Goal: Information Seeking & Learning: Learn about a topic

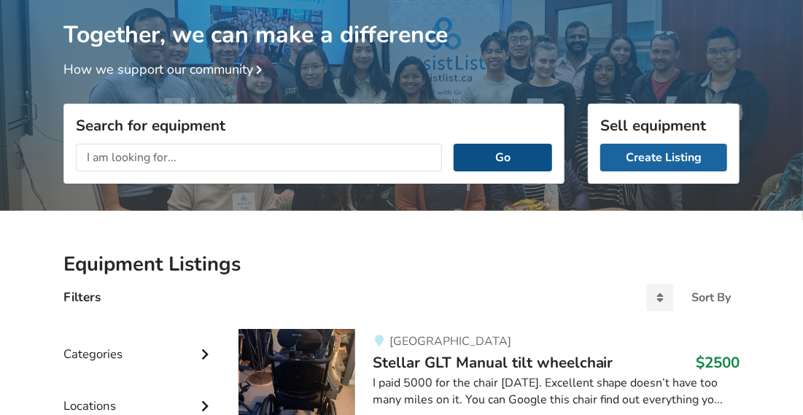
click at [537, 147] on button "Go" at bounding box center [502, 158] width 98 height 28
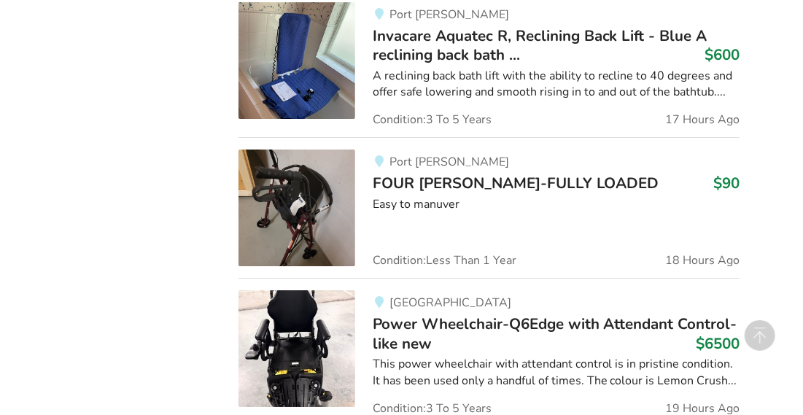
scroll to position [2120, 0]
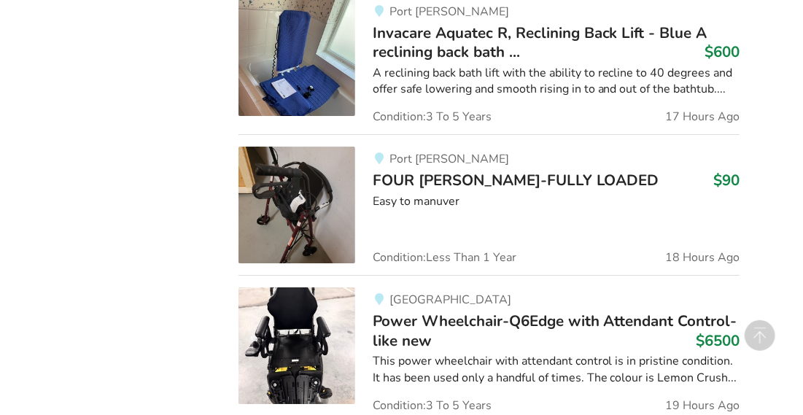
click at [429, 174] on span "FOUR [PERSON_NAME]-FULLY LOADED" at bounding box center [516, 180] width 287 height 20
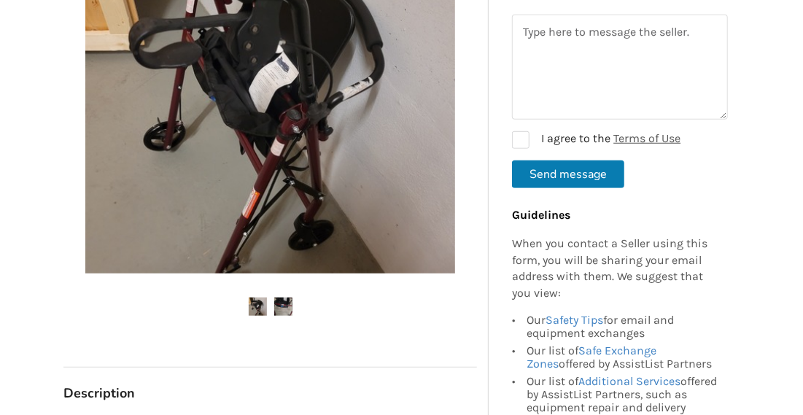
scroll to position [444, 0]
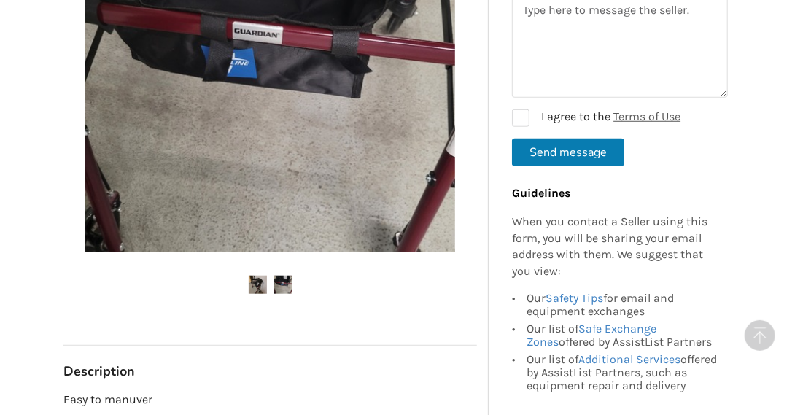
click at [260, 292] on img at bounding box center [258, 285] width 18 height 18
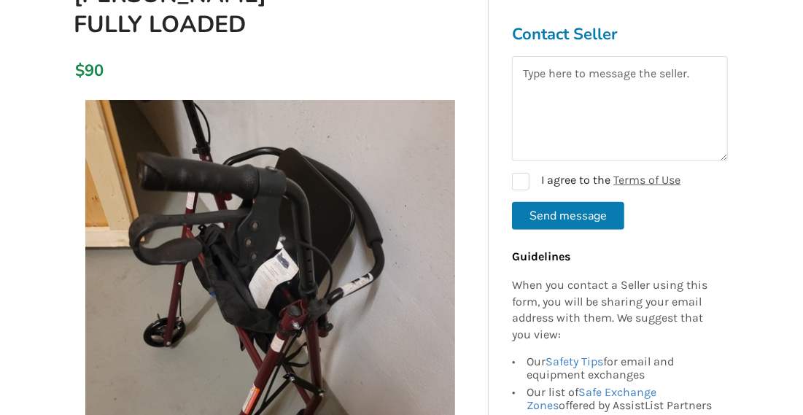
scroll to position [225, 0]
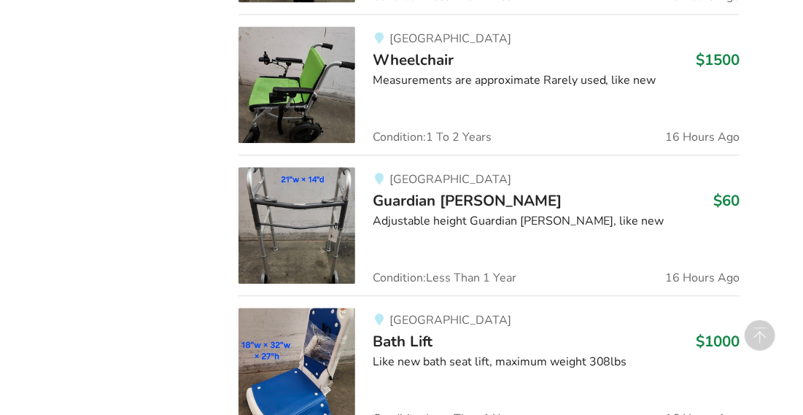
scroll to position [1409, 0]
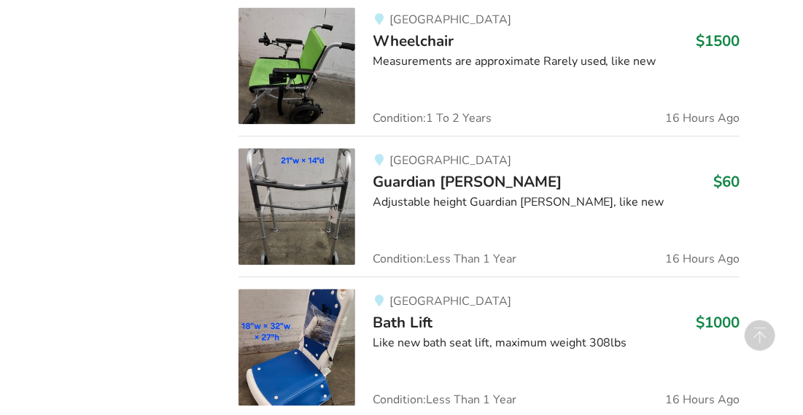
click at [422, 36] on span "Wheelchair" at bounding box center [413, 41] width 81 height 20
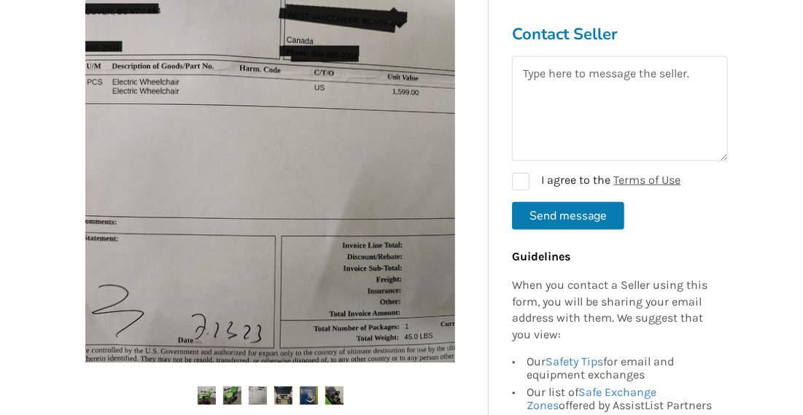
scroll to position [322, 0]
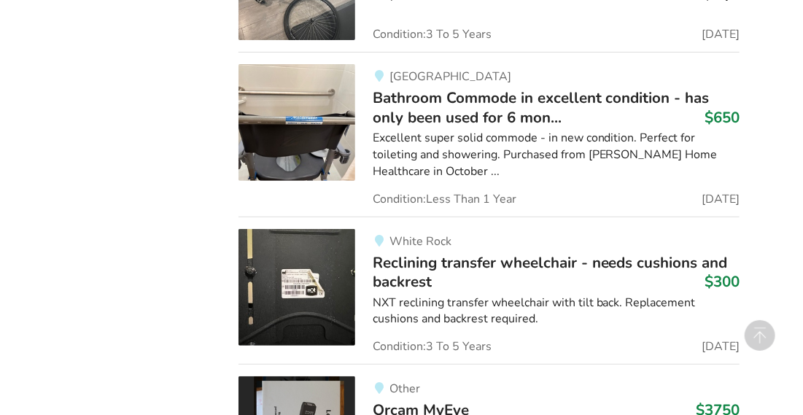
scroll to position [4953, 0]
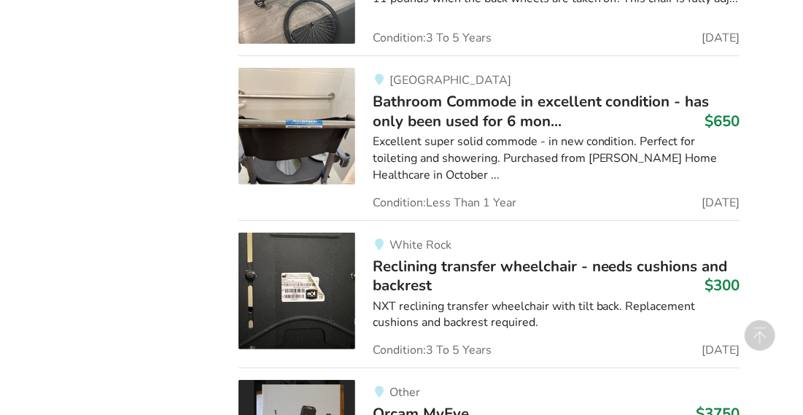
click at [411, 91] on span "Bathroom Commode in excellent condition - has only been used for 6 mon..." at bounding box center [541, 110] width 337 height 39
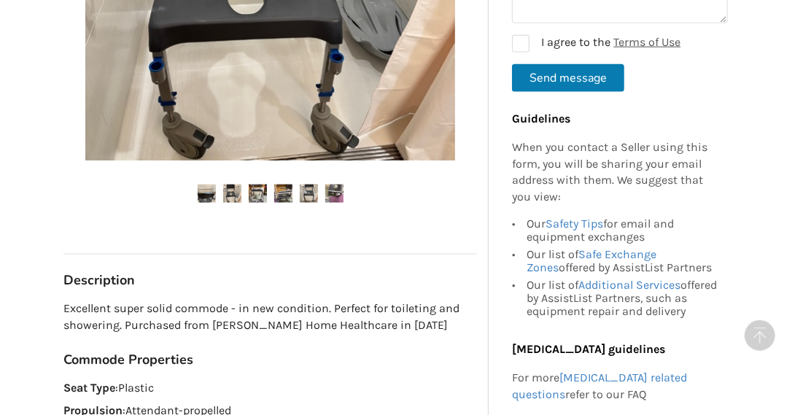
scroll to position [686, 0]
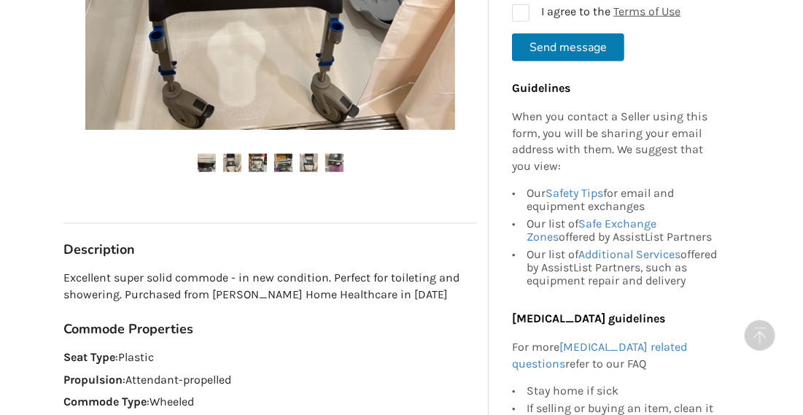
click at [205, 164] on img at bounding box center [207, 163] width 18 height 18
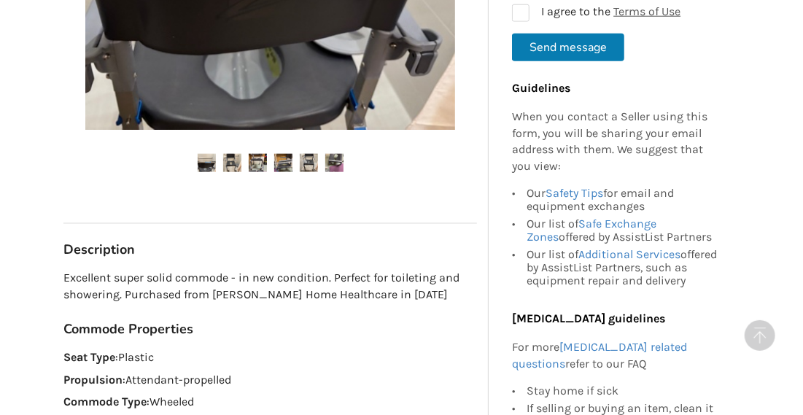
click at [246, 168] on ul at bounding box center [269, 164] width 413 height 20
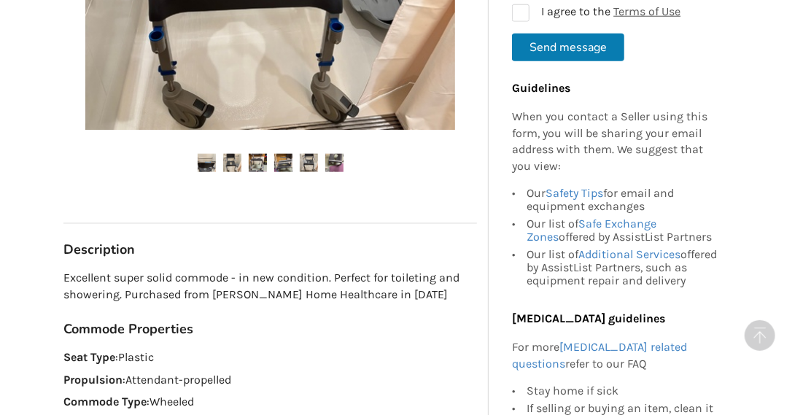
click at [200, 168] on img at bounding box center [207, 163] width 18 height 18
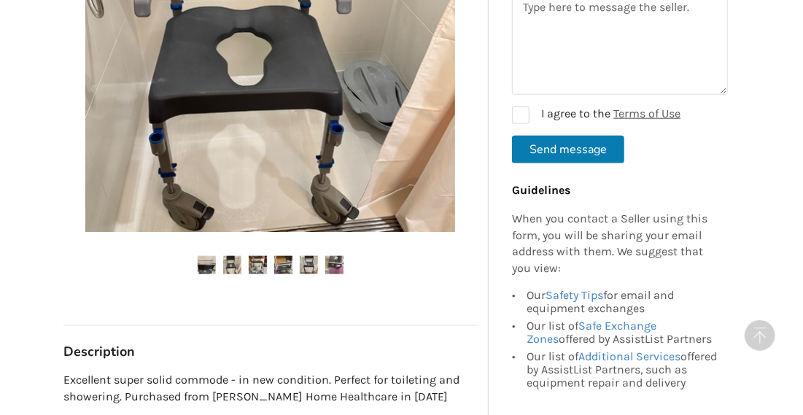
scroll to position [456, 0]
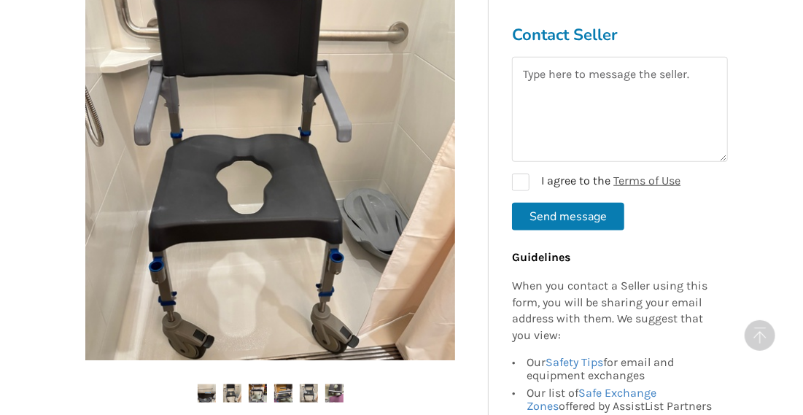
click at [230, 394] on img at bounding box center [232, 393] width 18 height 18
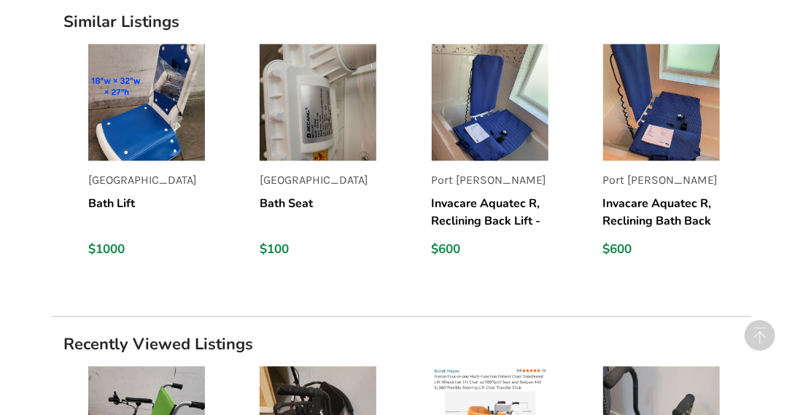
scroll to position [1195, 0]
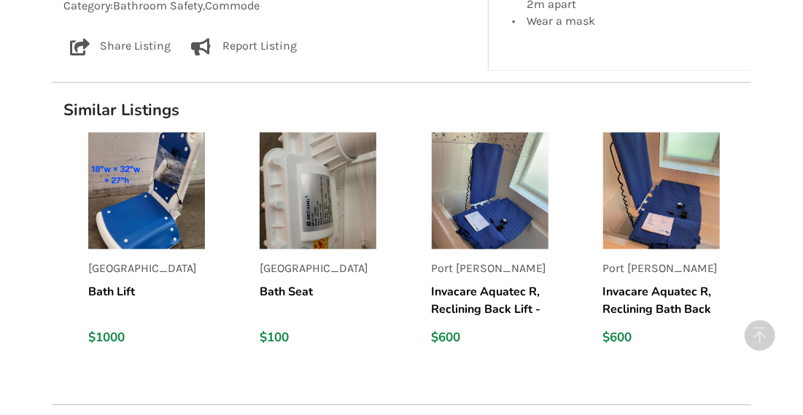
click at [322, 215] on img at bounding box center [318, 191] width 117 height 117
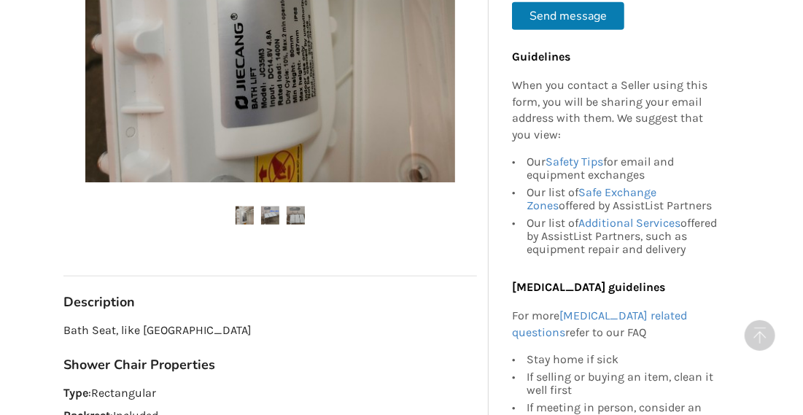
scroll to position [456, 0]
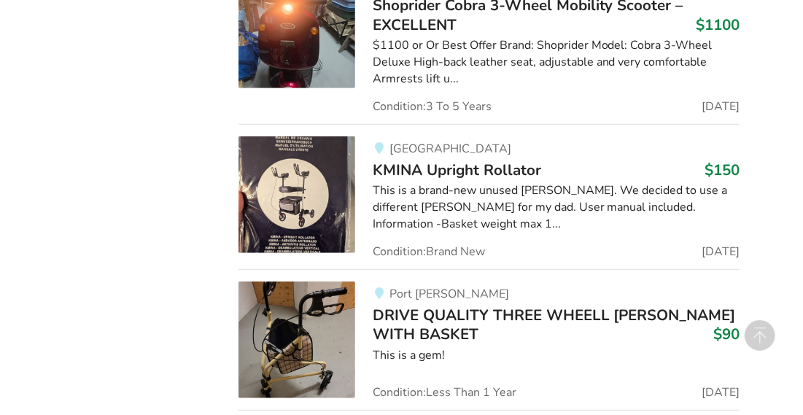
scroll to position [10100, 0]
click at [398, 160] on span "KMINA Upright Rollator" at bounding box center [457, 170] width 168 height 20
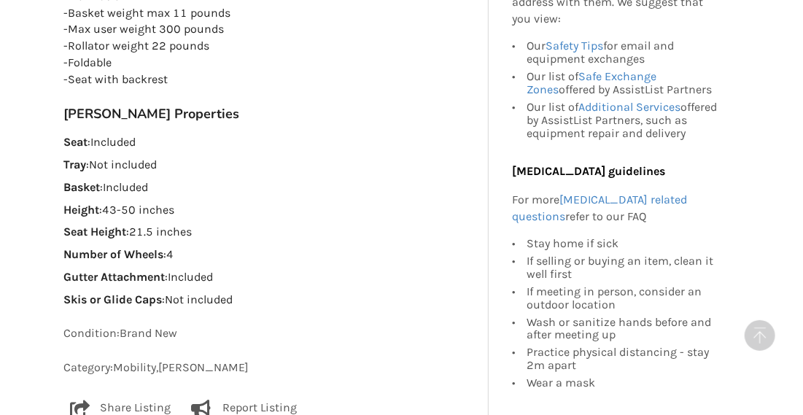
scroll to position [867, 0]
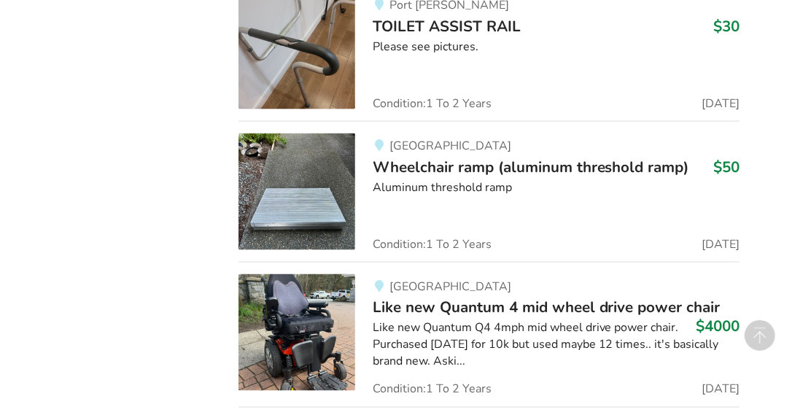
scroll to position [10530, 0]
click at [429, 156] on span "Wheelchair ramp (aluminum threshold ramp)" at bounding box center [531, 166] width 316 height 20
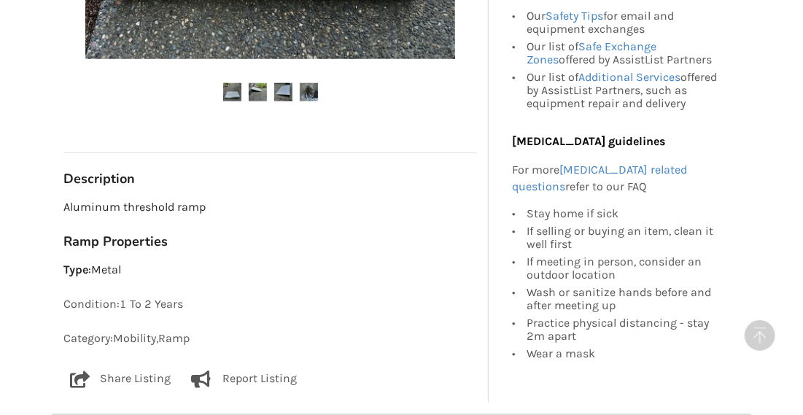
scroll to position [580, 0]
